Goal: Task Accomplishment & Management: Use online tool/utility

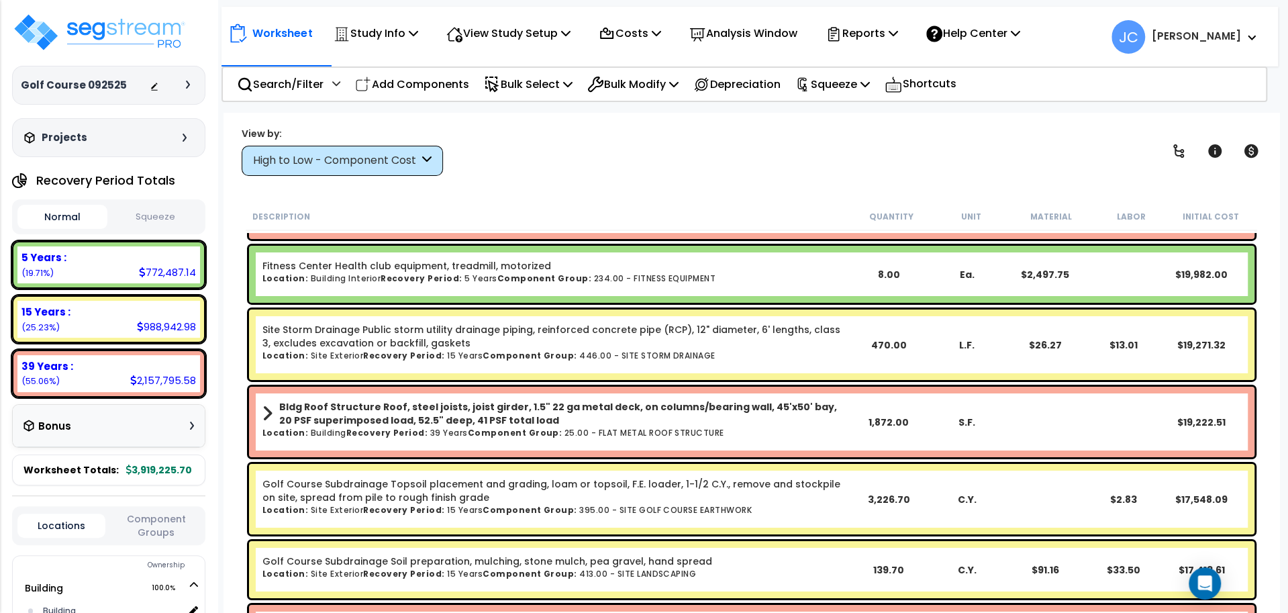
scroll to position [3034, 0]
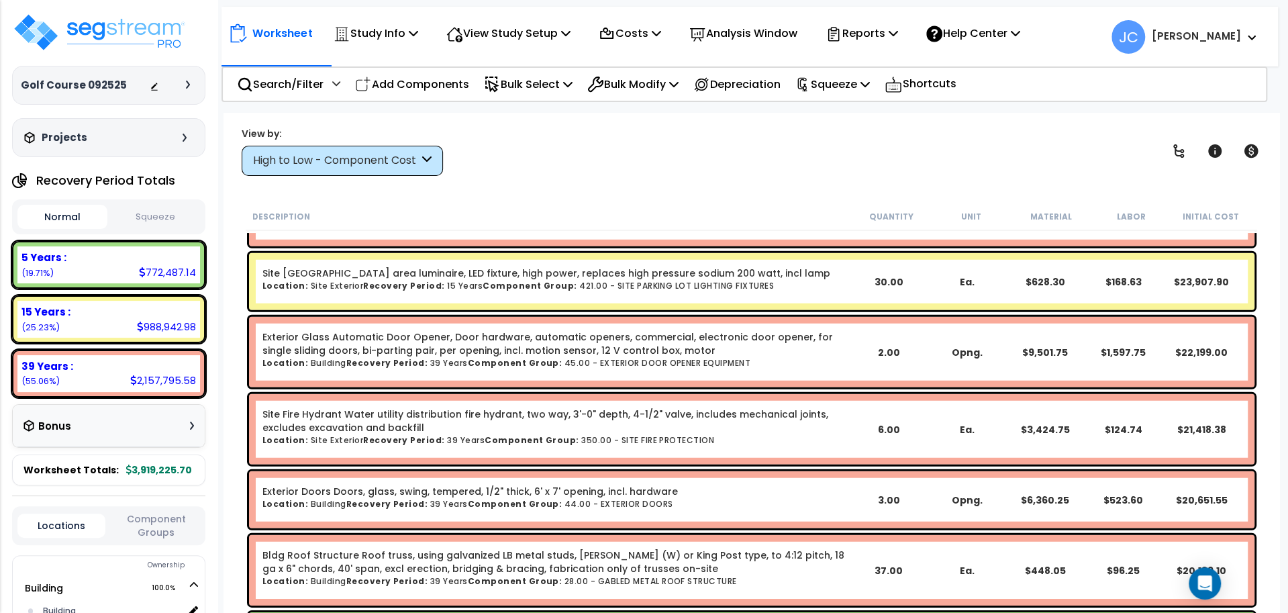
click at [405, 160] on div "High to Low - Component Cost" at bounding box center [336, 160] width 166 height 15
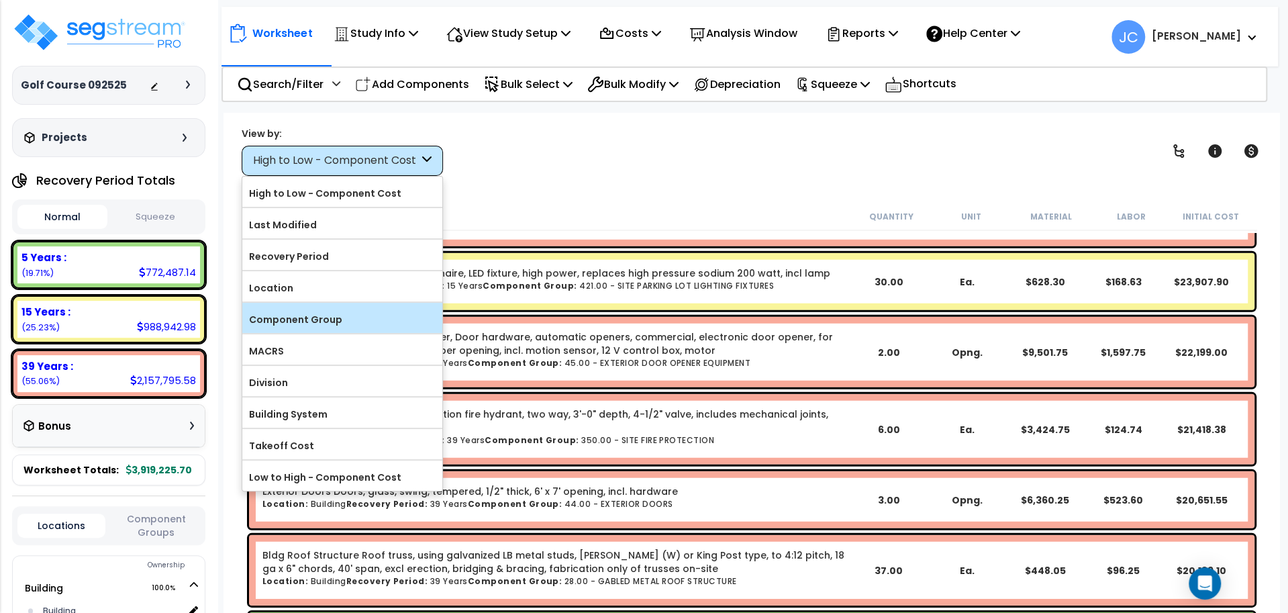
click at [343, 313] on label "Component Group" at bounding box center [342, 319] width 200 height 20
click at [0, 0] on input "Component Group" at bounding box center [0, 0] width 0 height 0
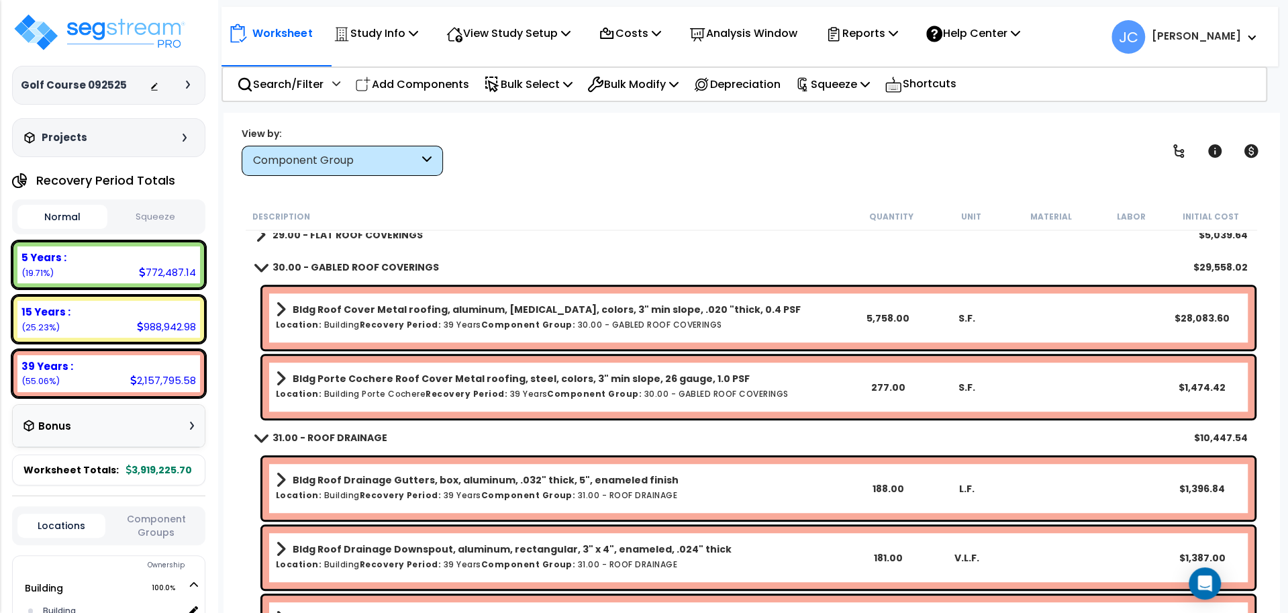
scroll to position [0, 0]
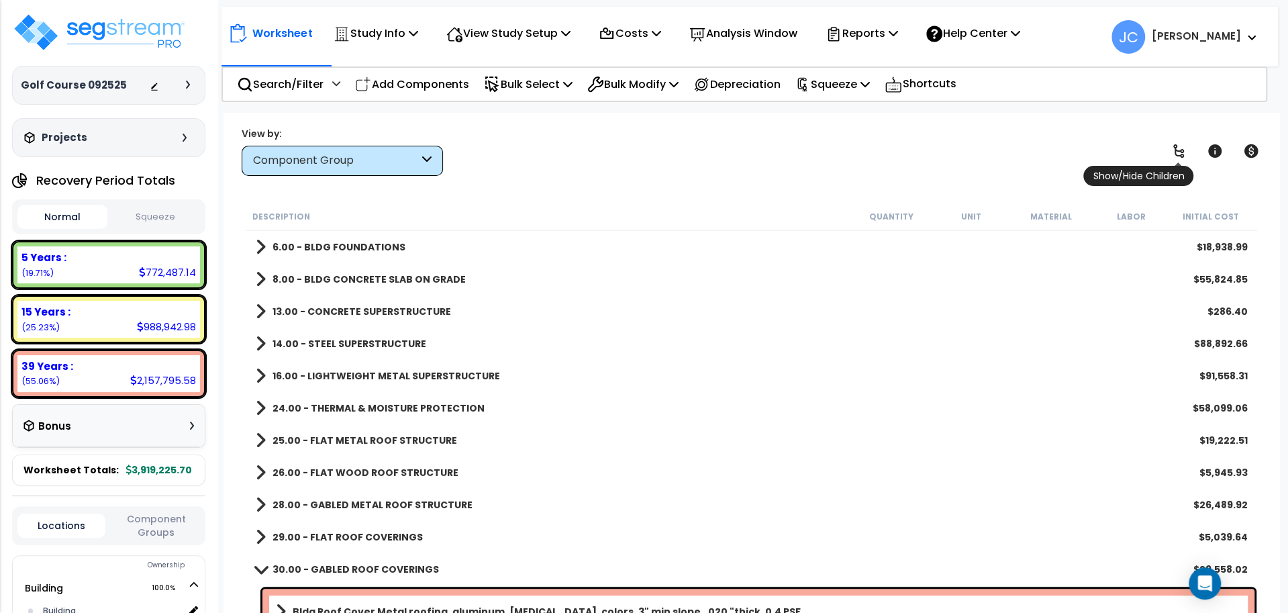
click at [1170, 147] on icon at bounding box center [1178, 151] width 16 height 16
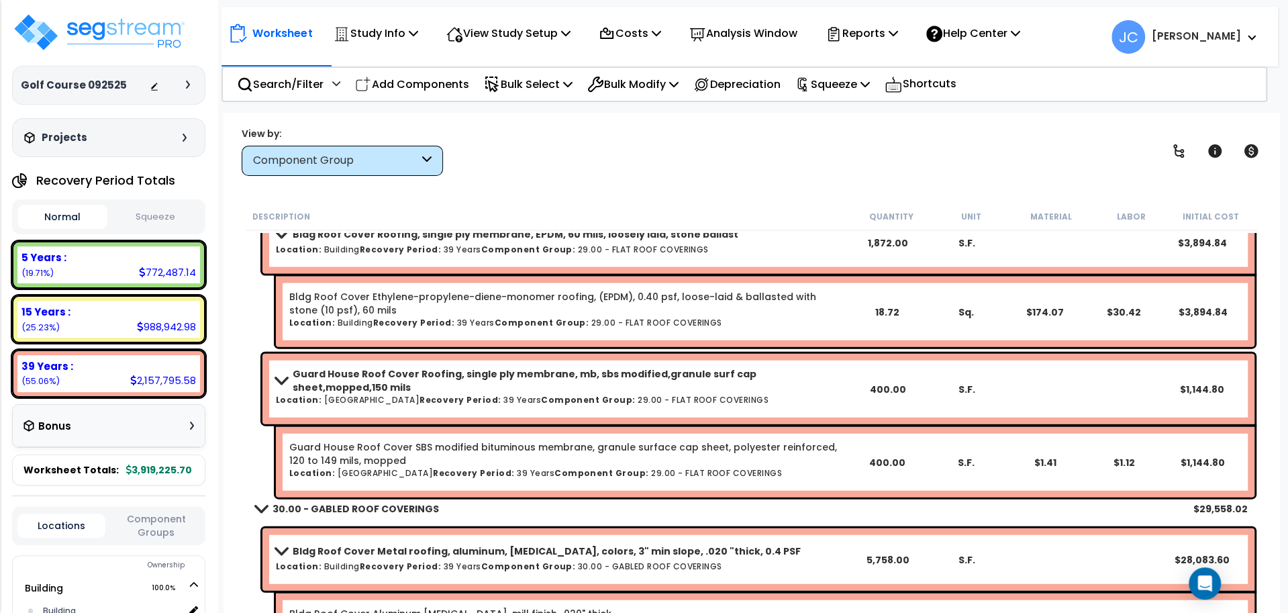
scroll to position [6193, 0]
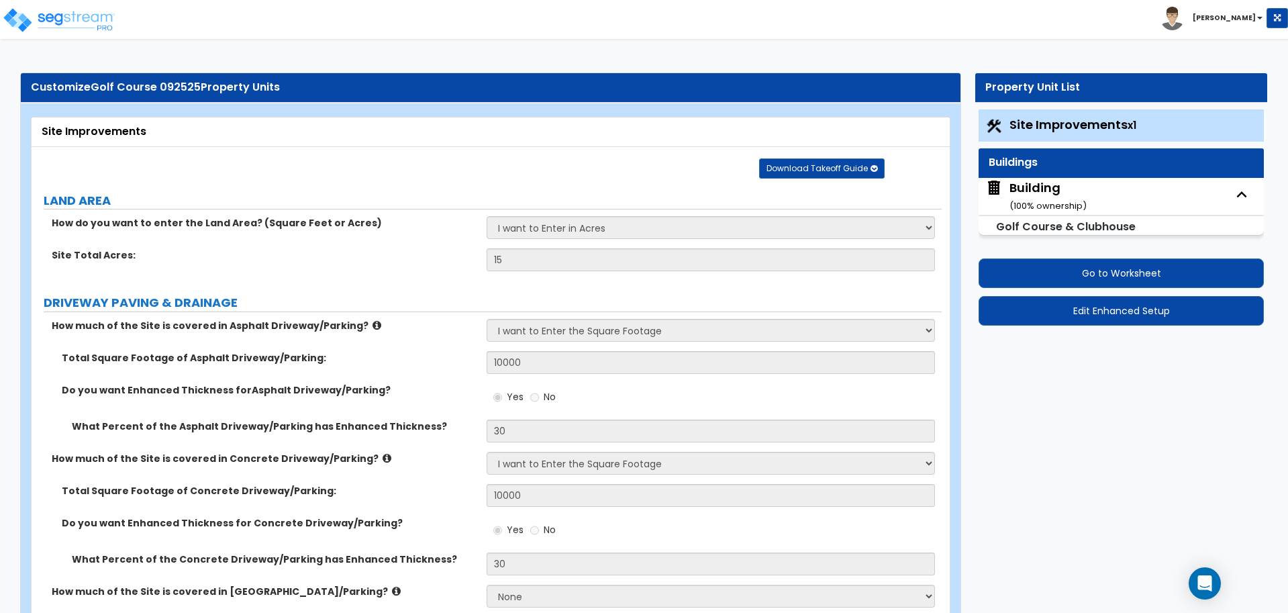
select select "2"
select select "3"
select select "1"
select select "2"
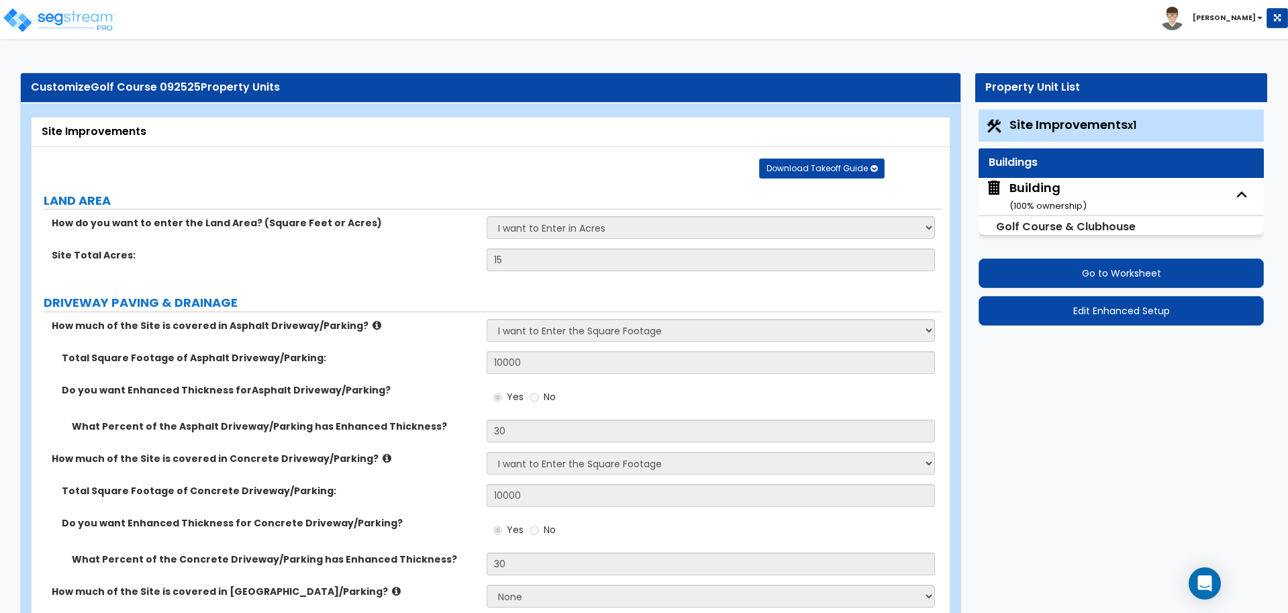
select select "1"
select select "2"
select select "4"
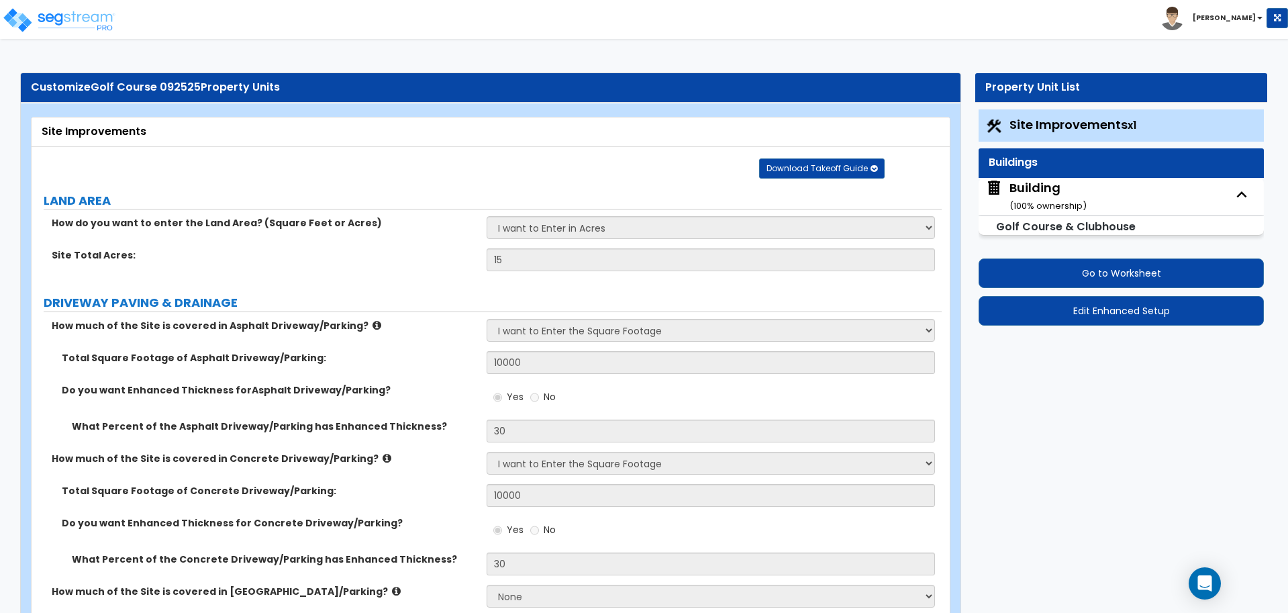
select select "2"
select select "1"
select select "2"
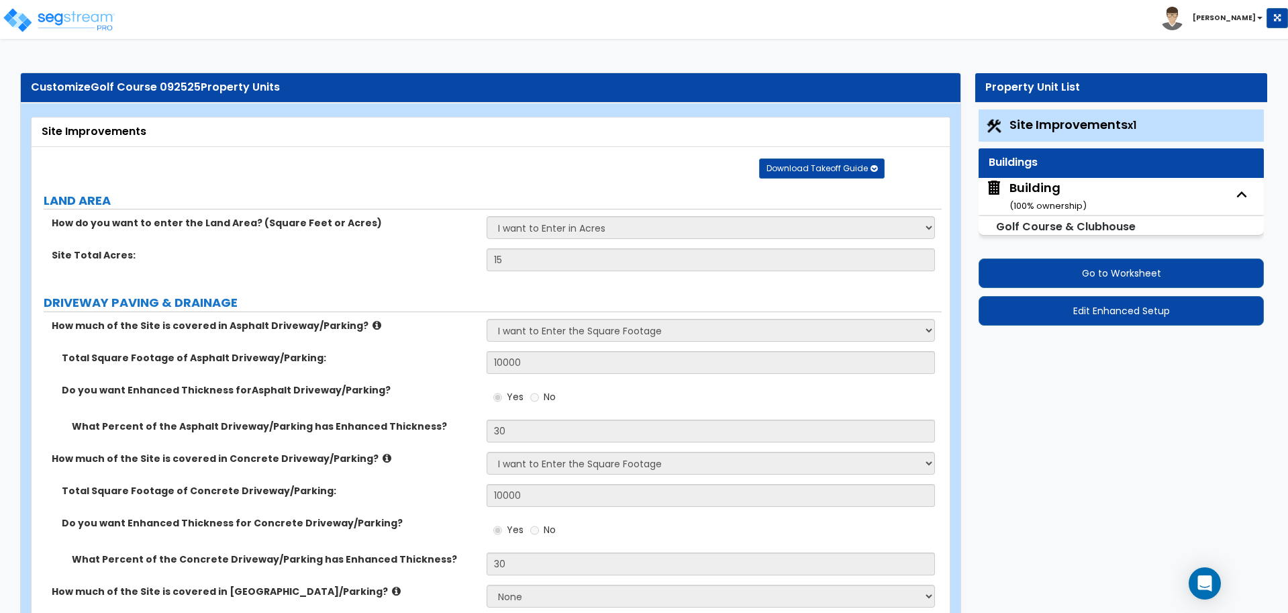
select select "2"
select select "4"
select select "1"
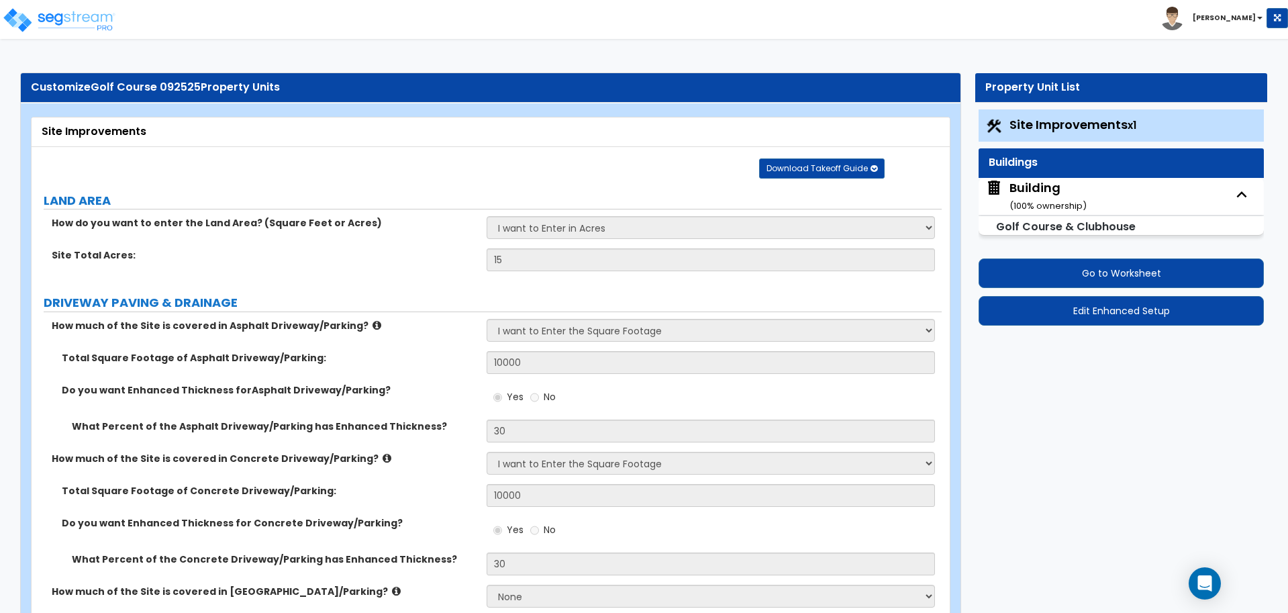
select select "2"
select select "3"
select select "2"
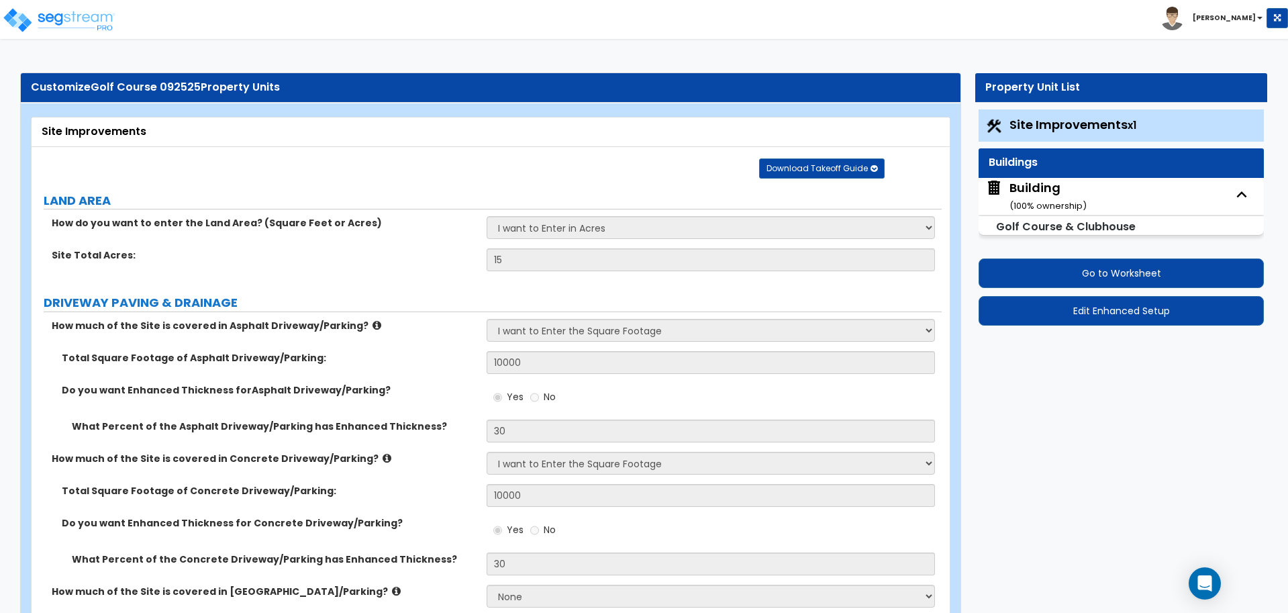
select select "6"
select select "11"
select select "2"
select select "1"
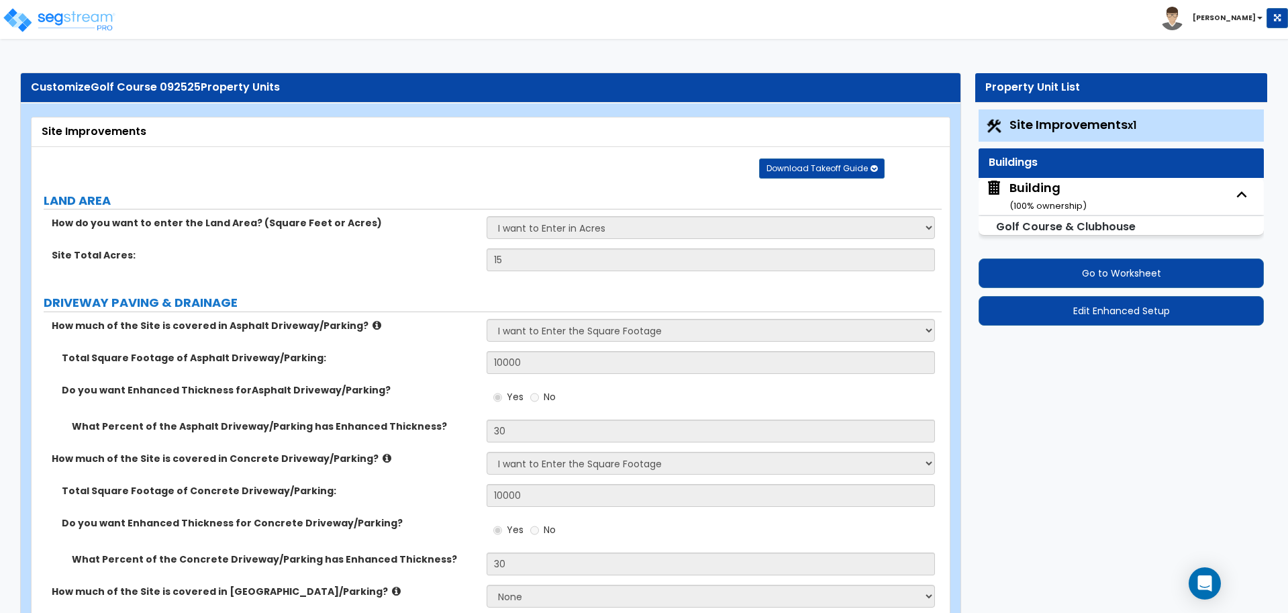
select select "1"
select select "2"
select select "1"
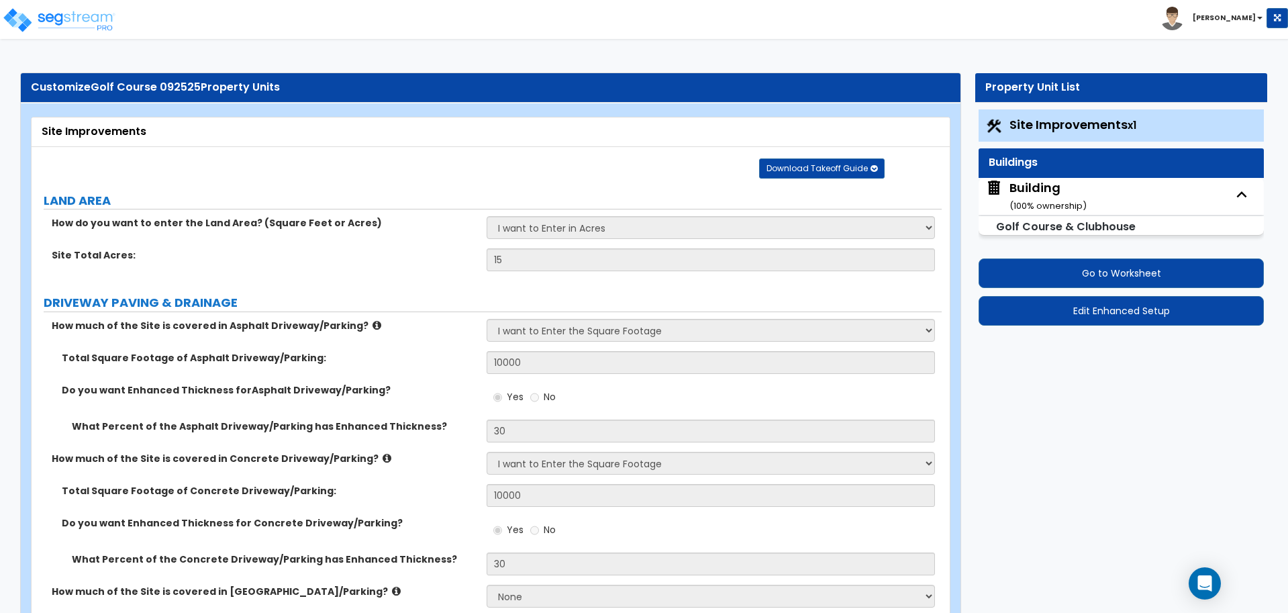
select select "2"
select select "1"
select select "2"
select select "7"
select select "2"
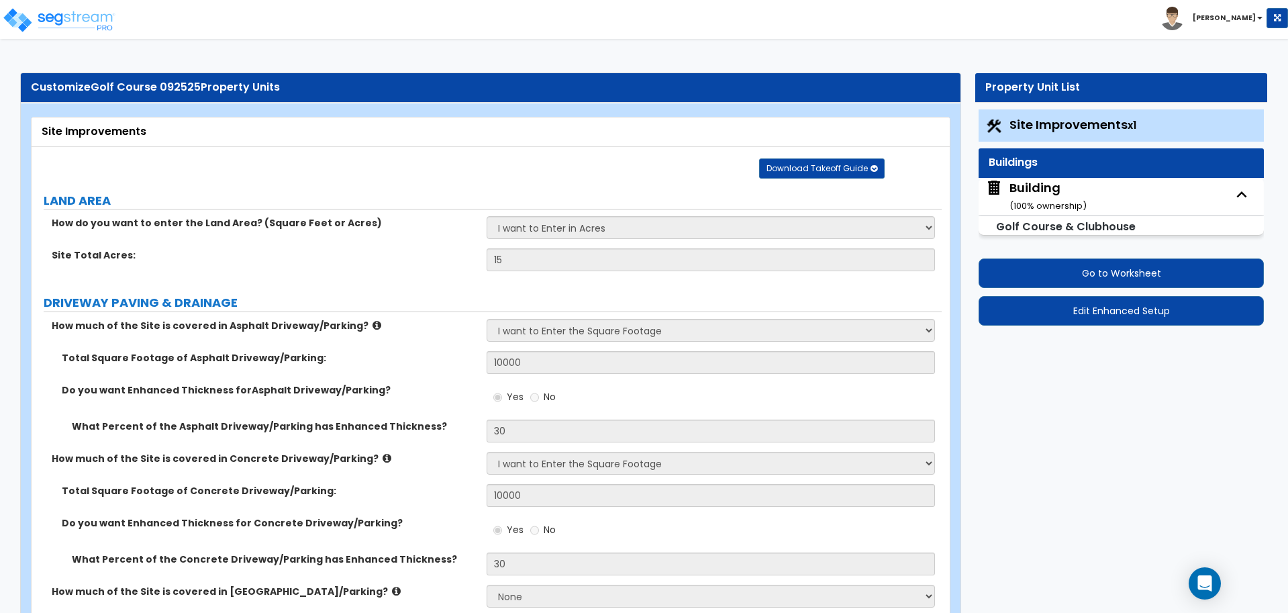
select select "2"
select select "1"
select select "16"
select select "1"
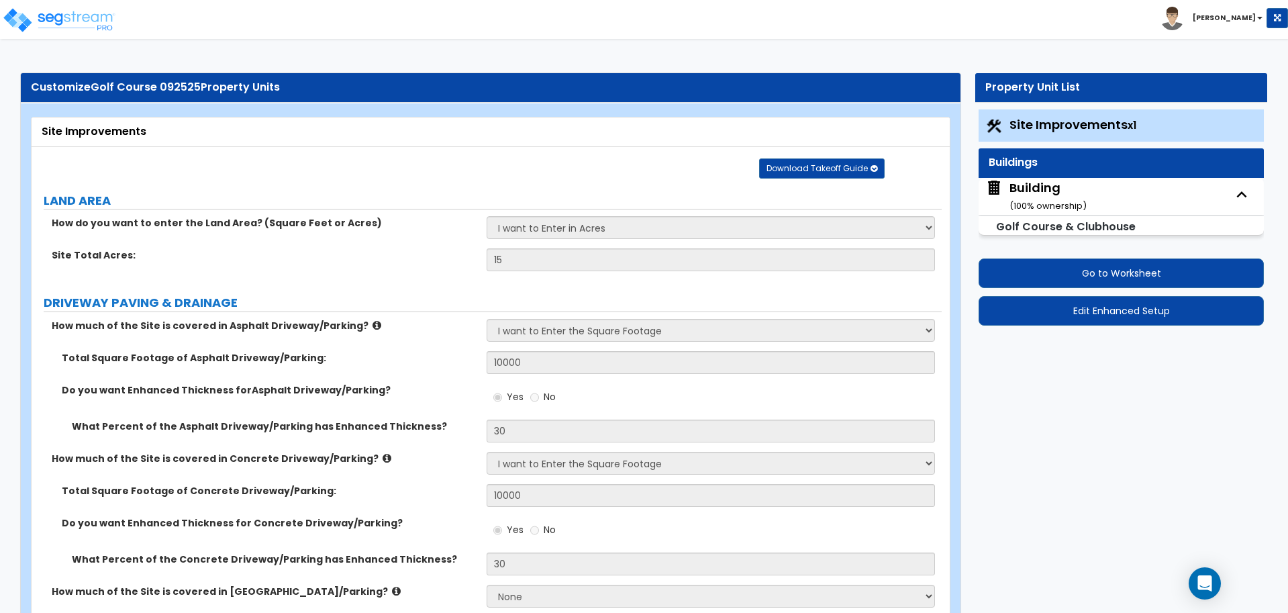
select select "5"
select select "4"
select select "1"
select select "4"
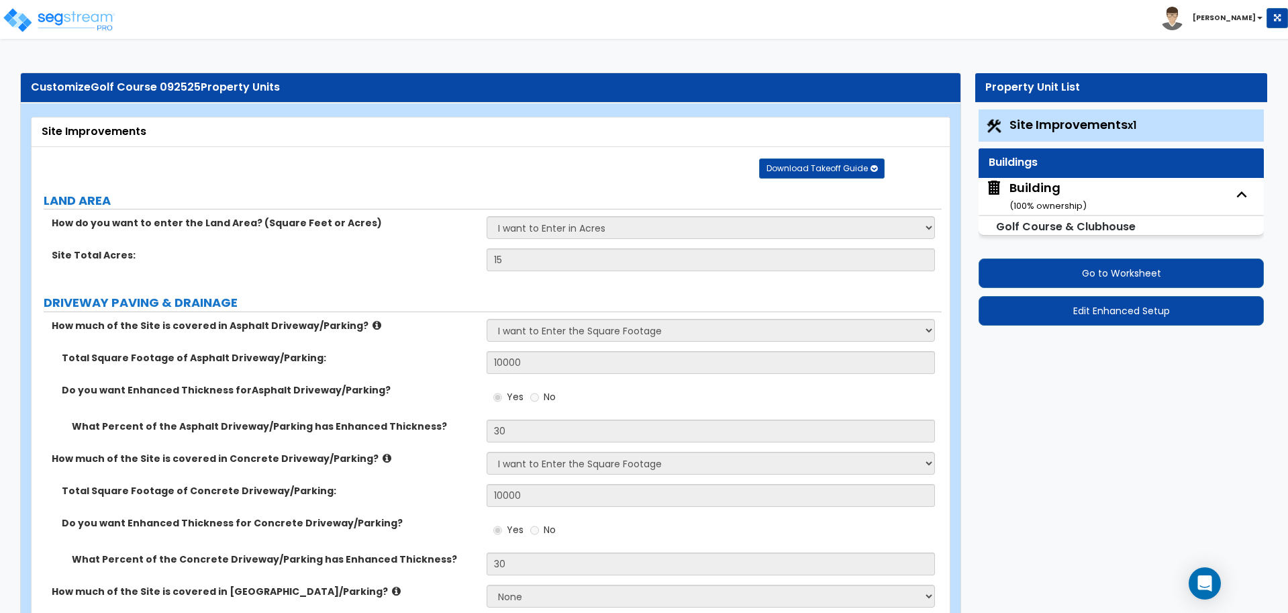
select select "1"
select select "2"
select select "4"
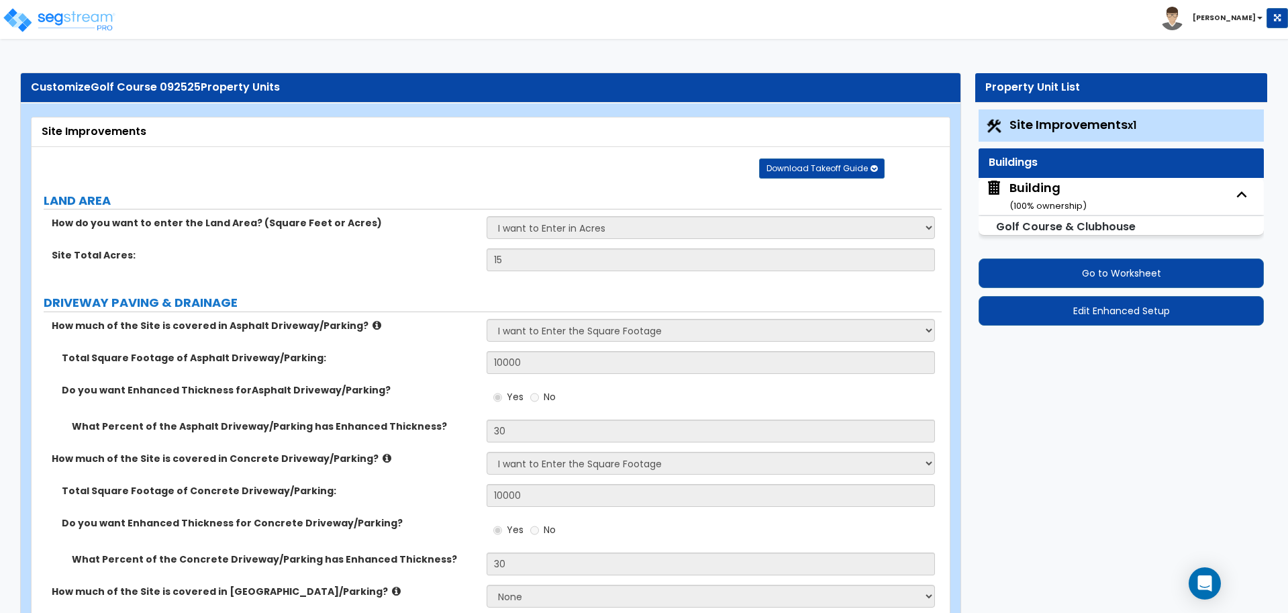
select select "2"
select select "1"
select select "2"
select select "1"
select select "2"
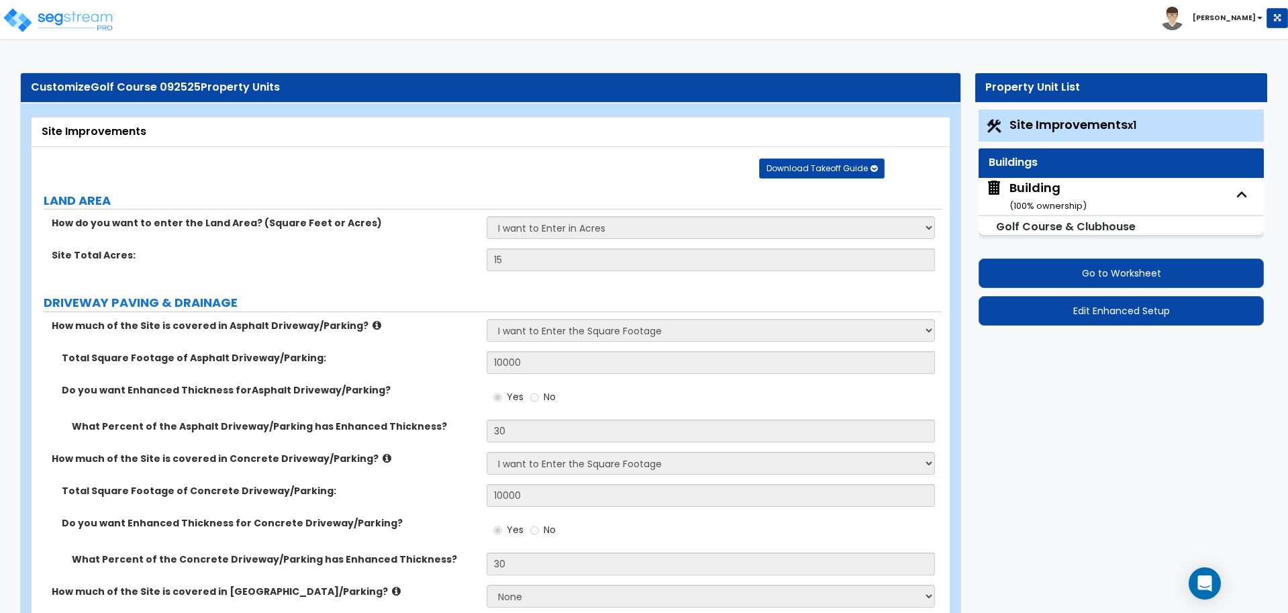
select select "1"
select select "2"
select select "1"
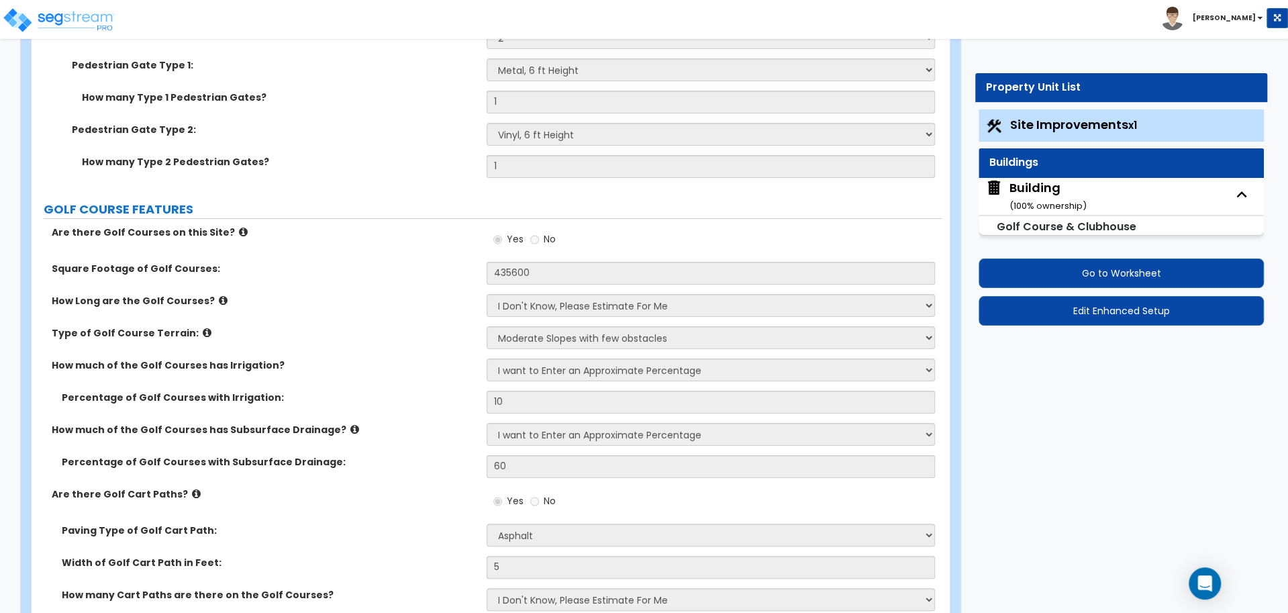
scroll to position [3858, 0]
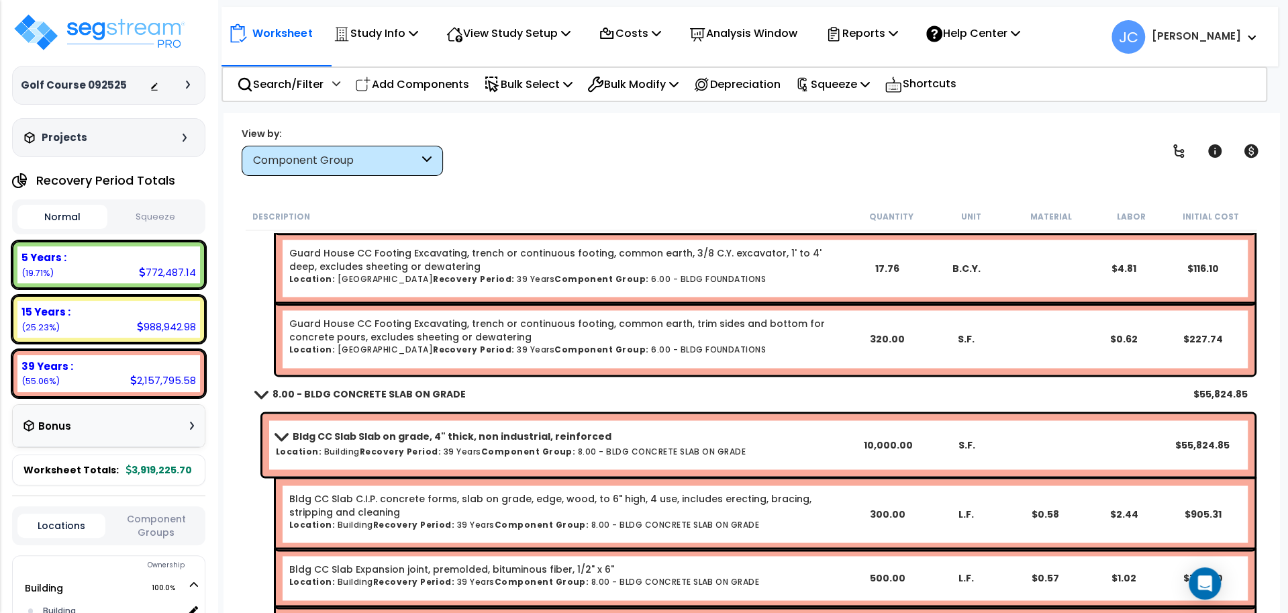
scroll to position [1439, 0]
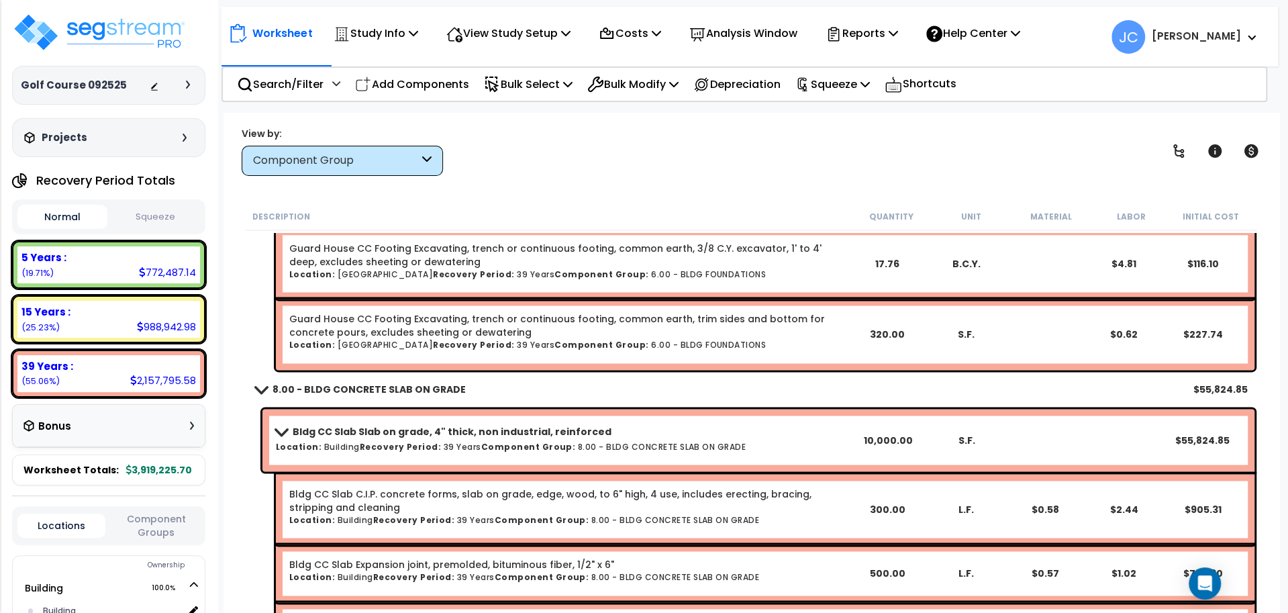
click at [686, 190] on div "Worksheet Study Info Study Setup Add Property Unit Template study Clone study JC" at bounding box center [751, 419] width 1056 height 613
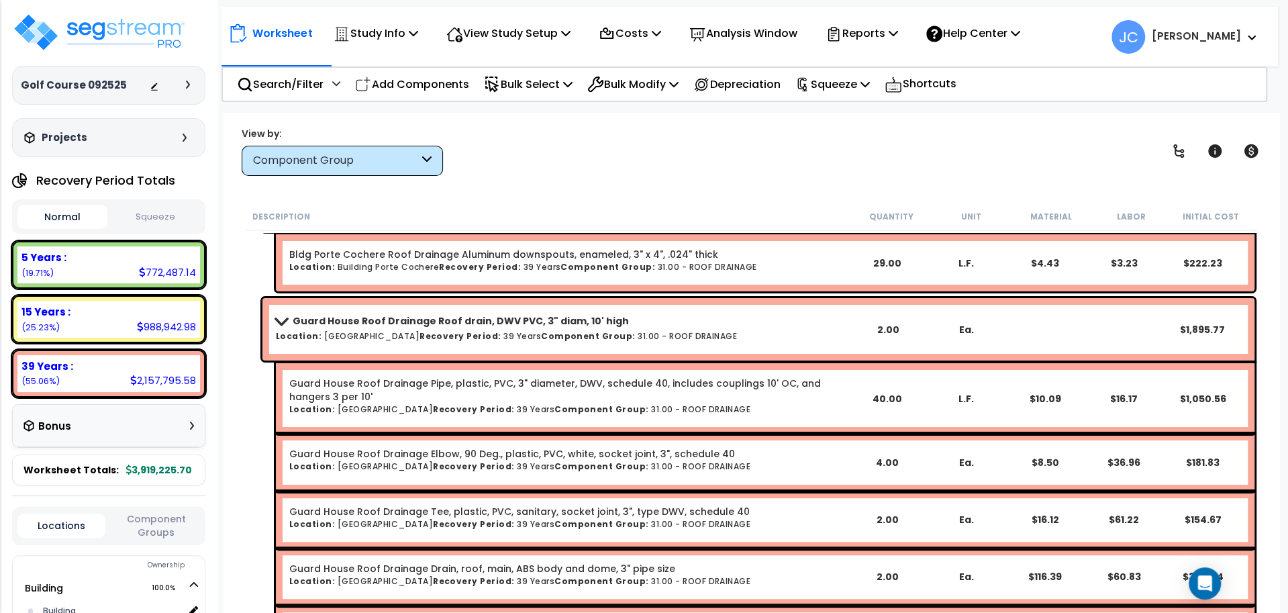
scroll to position [7946, 0]
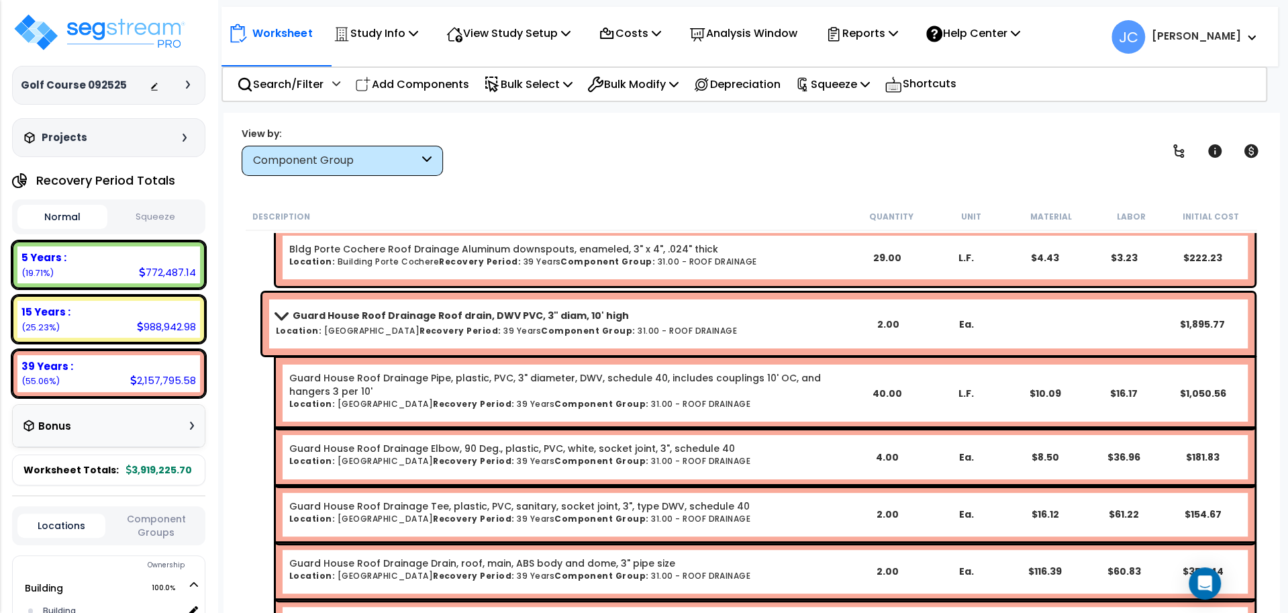
click at [647, 169] on div "View by: Component Group High to Low - Component Cost" at bounding box center [752, 151] width 1030 height 50
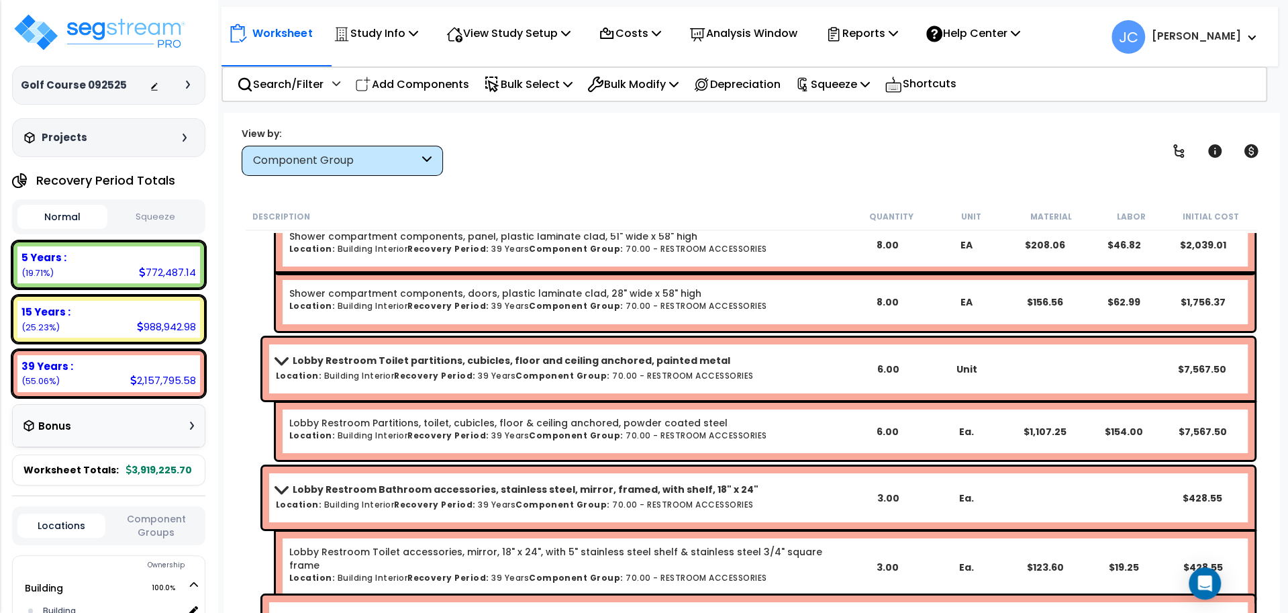
scroll to position [15418, 0]
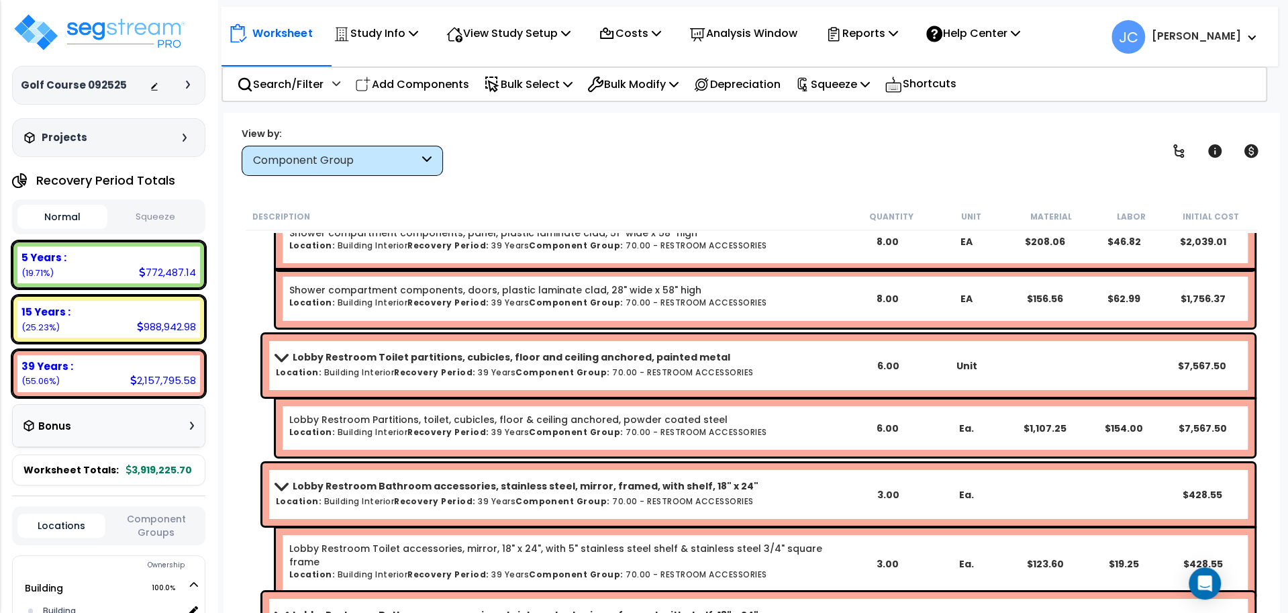
click at [1192, 32] on span "JC Jon Paul" at bounding box center [1184, 37] width 146 height 34
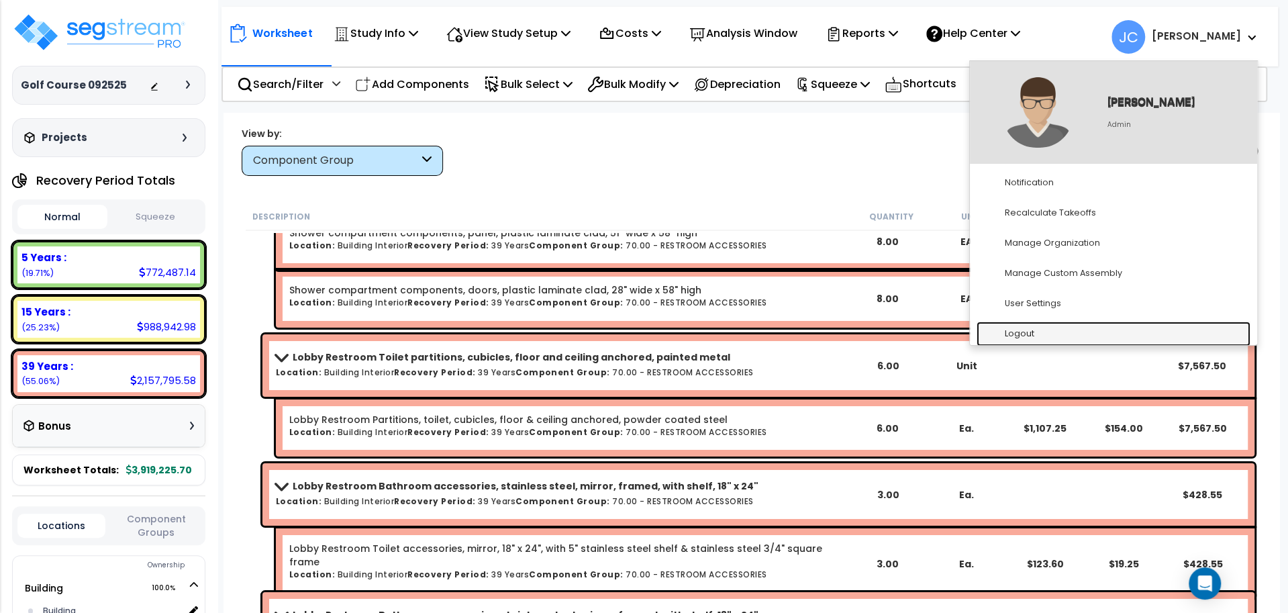
click at [1052, 337] on link "Logout" at bounding box center [1114, 333] width 274 height 25
